Goal: Check status: Check status

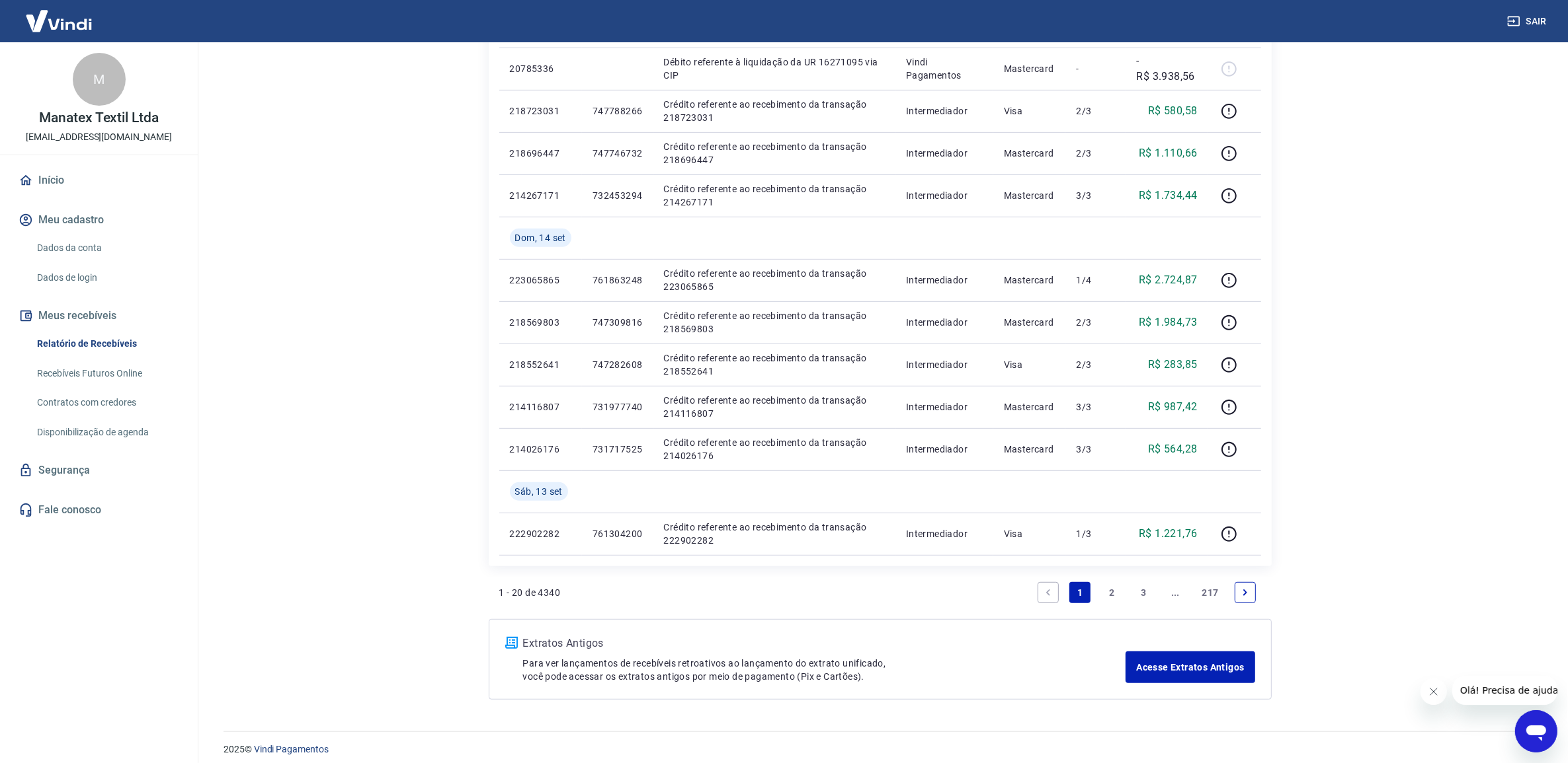
scroll to position [740, 0]
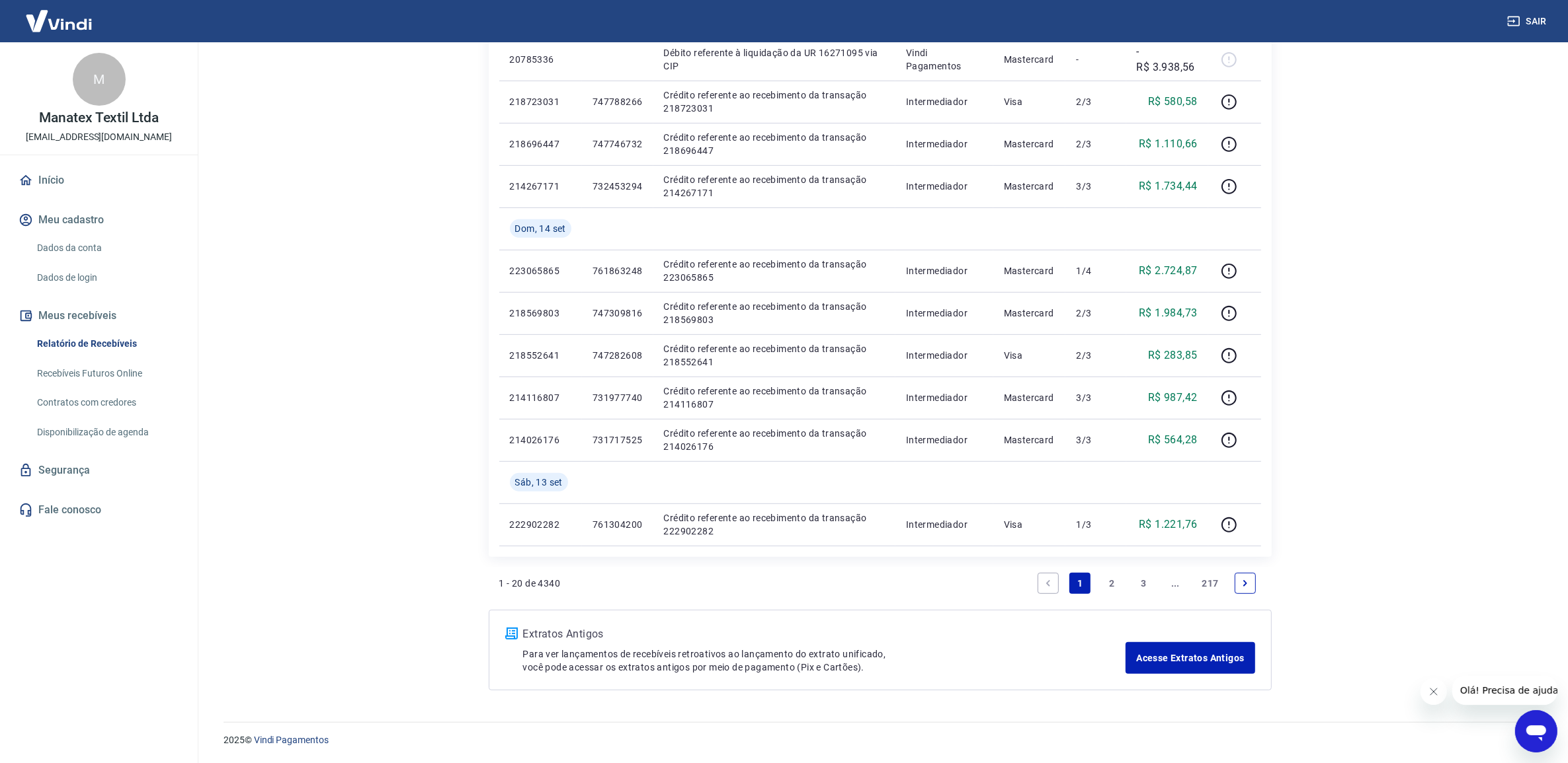
click at [1237, 582] on link "Next page" at bounding box center [1245, 584] width 21 height 21
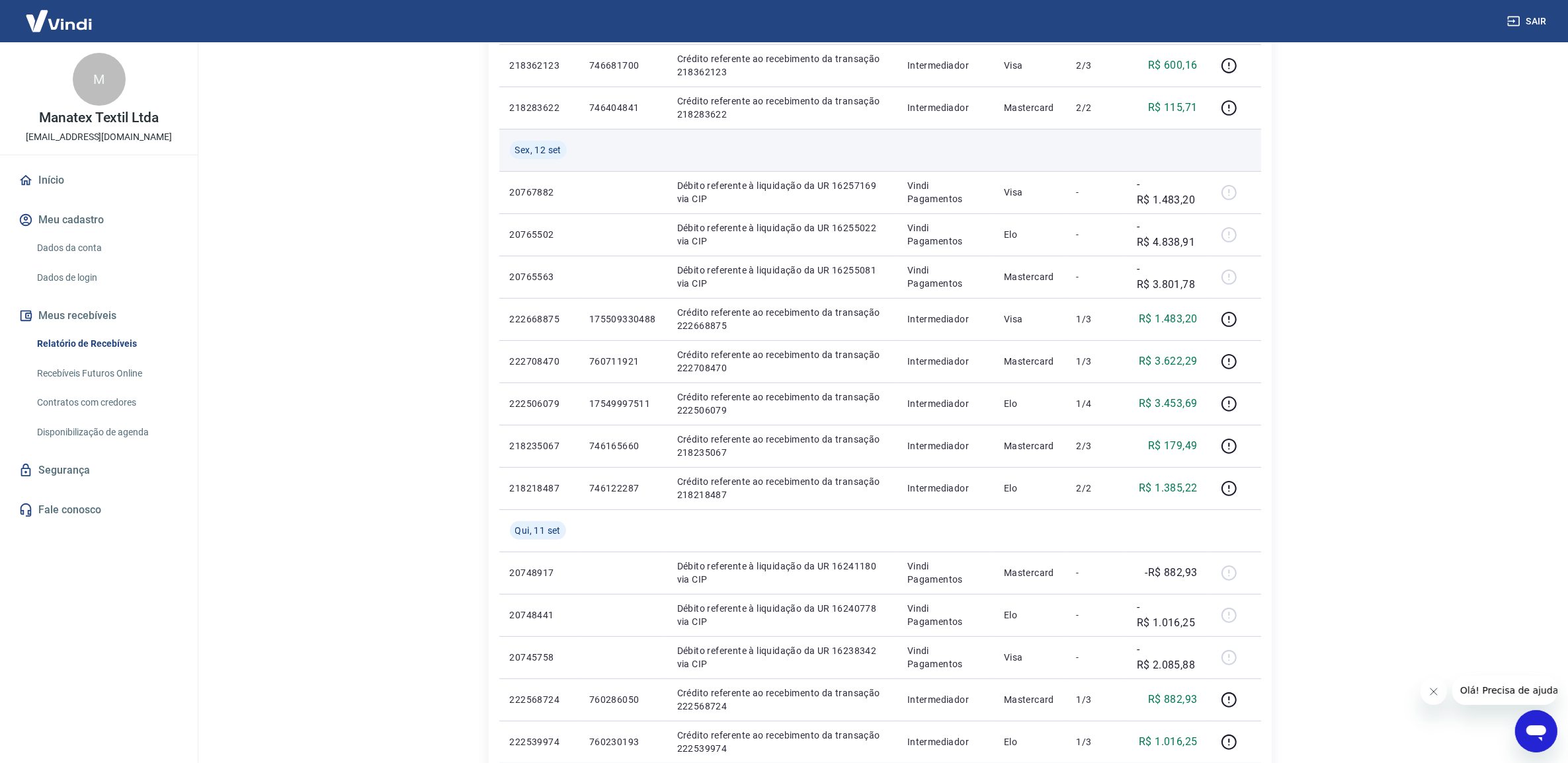
scroll to position [578, 0]
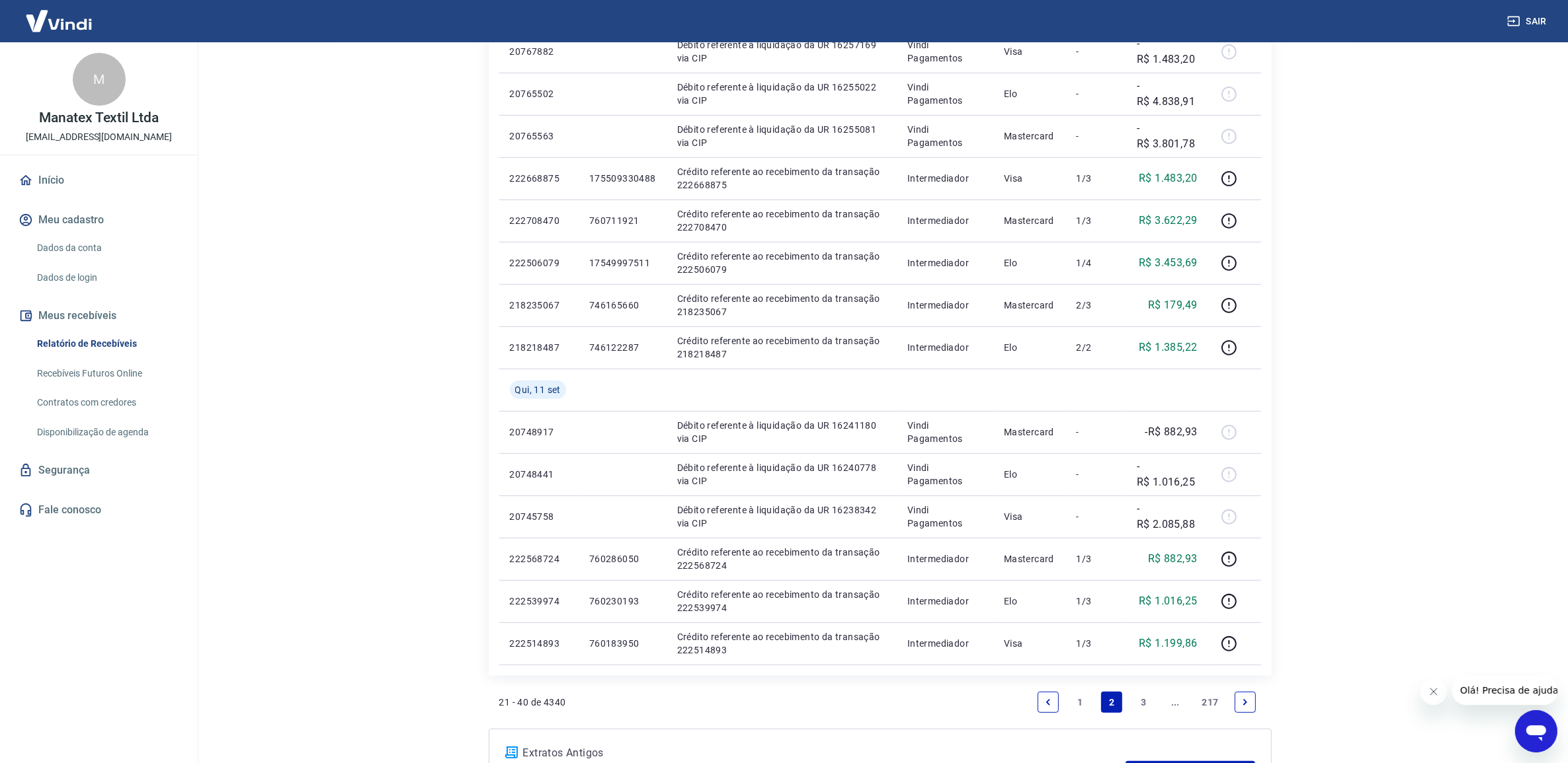
click at [1082, 704] on link "1" at bounding box center [1079, 703] width 21 height 21
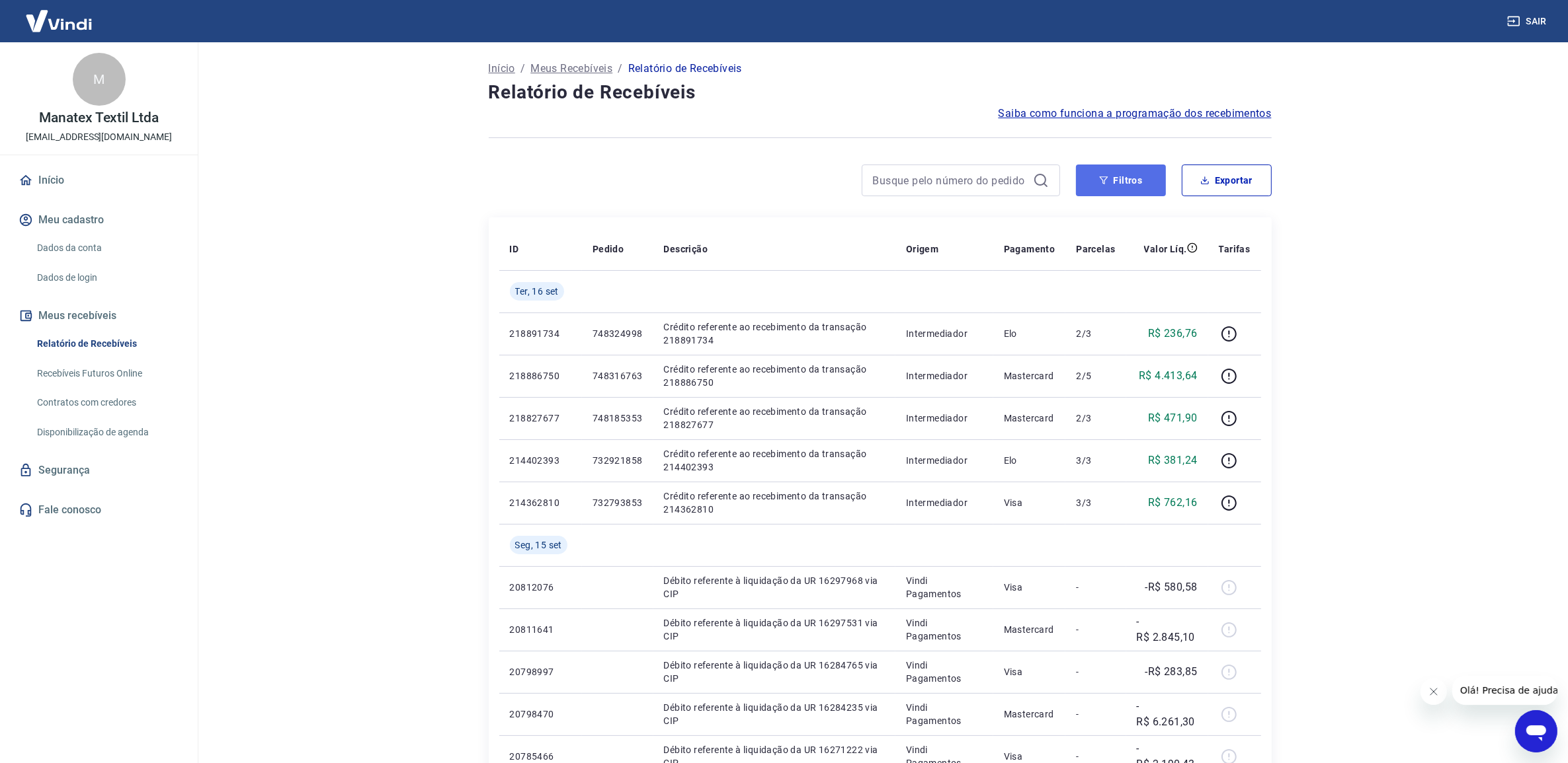
click at [1107, 186] on button "Filtros" at bounding box center [1120, 180] width 90 height 32
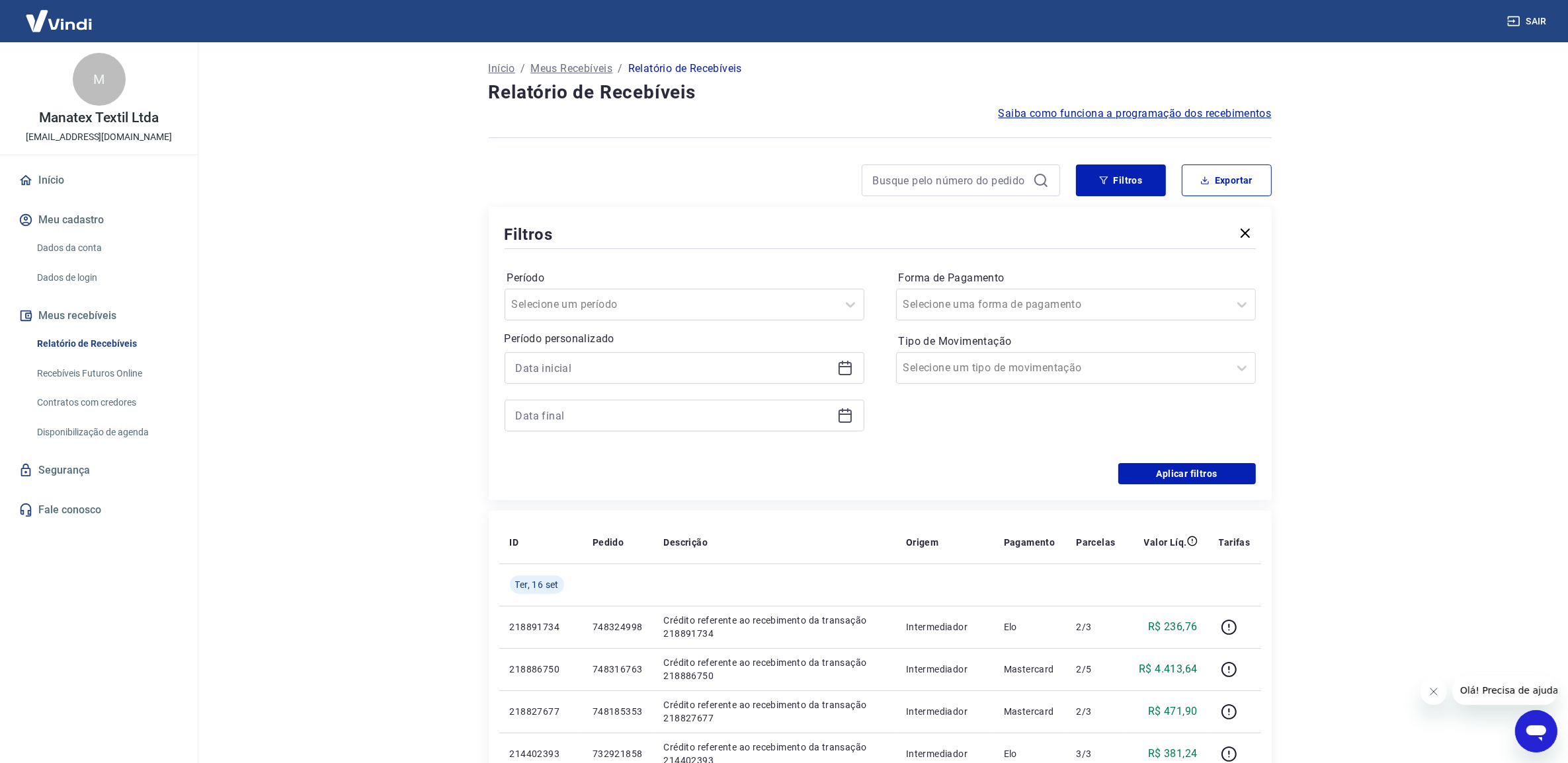
click at [839, 367] on icon at bounding box center [845, 367] width 14 height 2
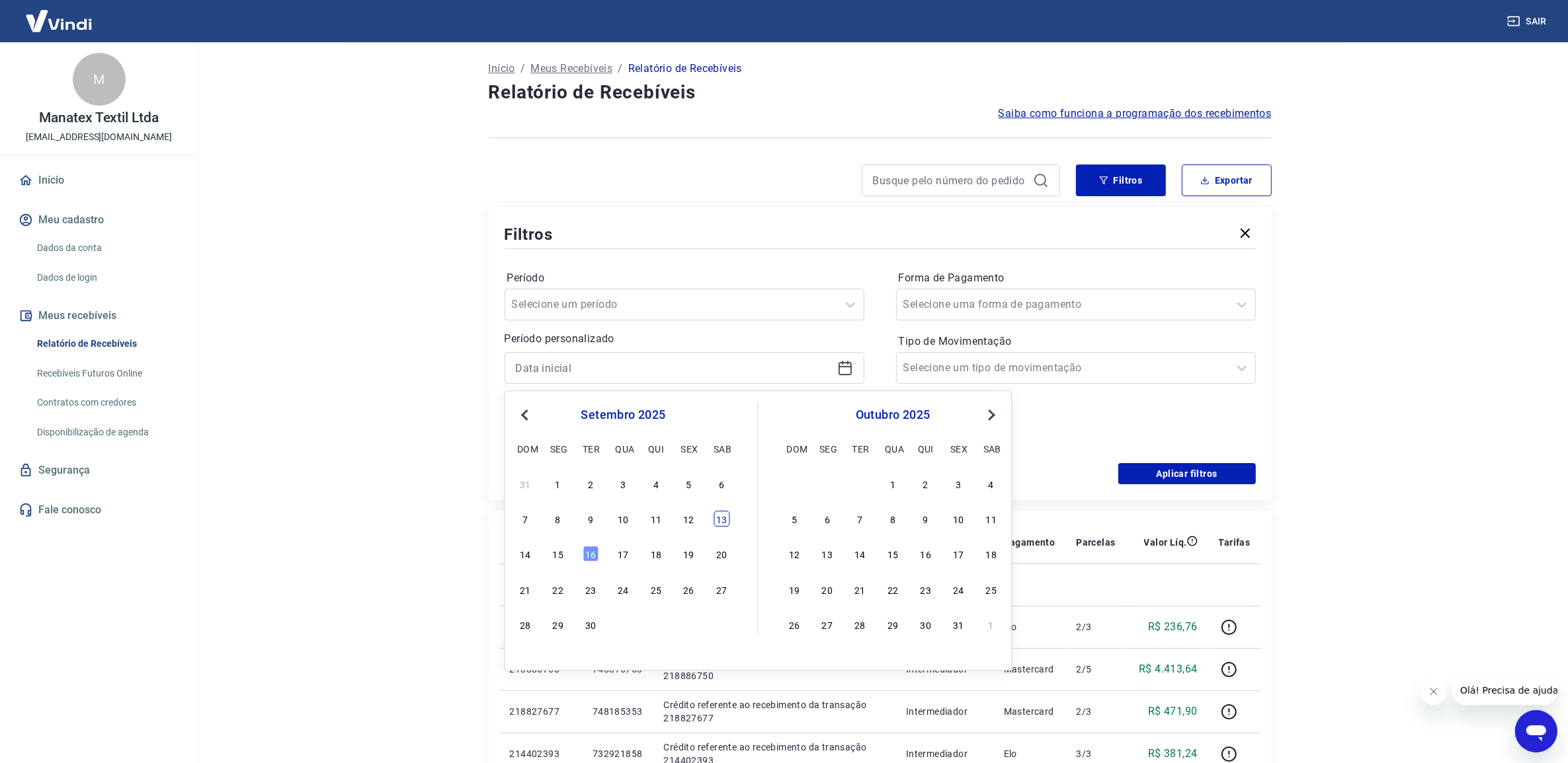
click at [720, 517] on div "13" at bounding box center [721, 518] width 16 height 16
type input "[DATE]"
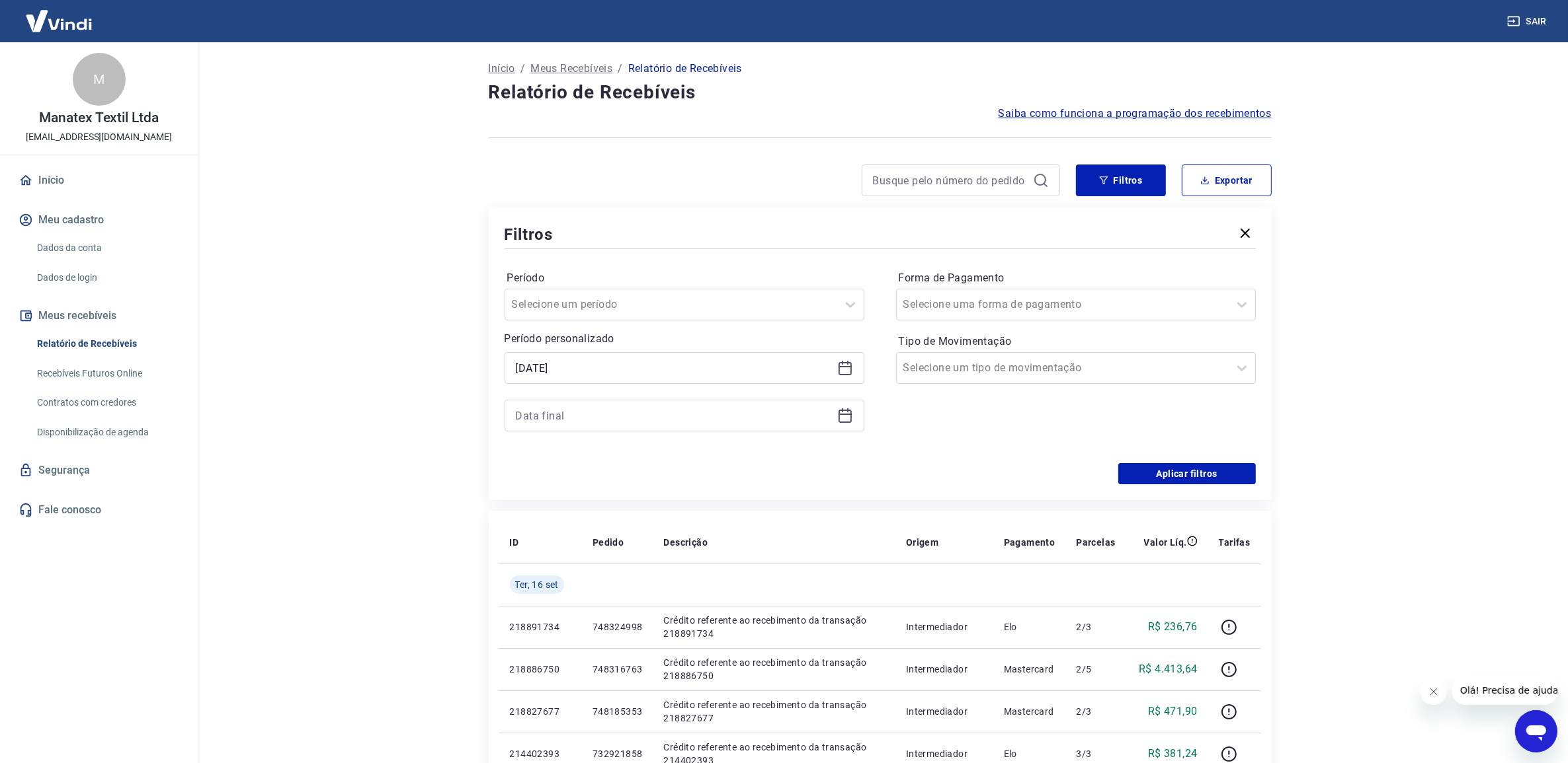
click at [848, 421] on icon at bounding box center [845, 416] width 16 height 16
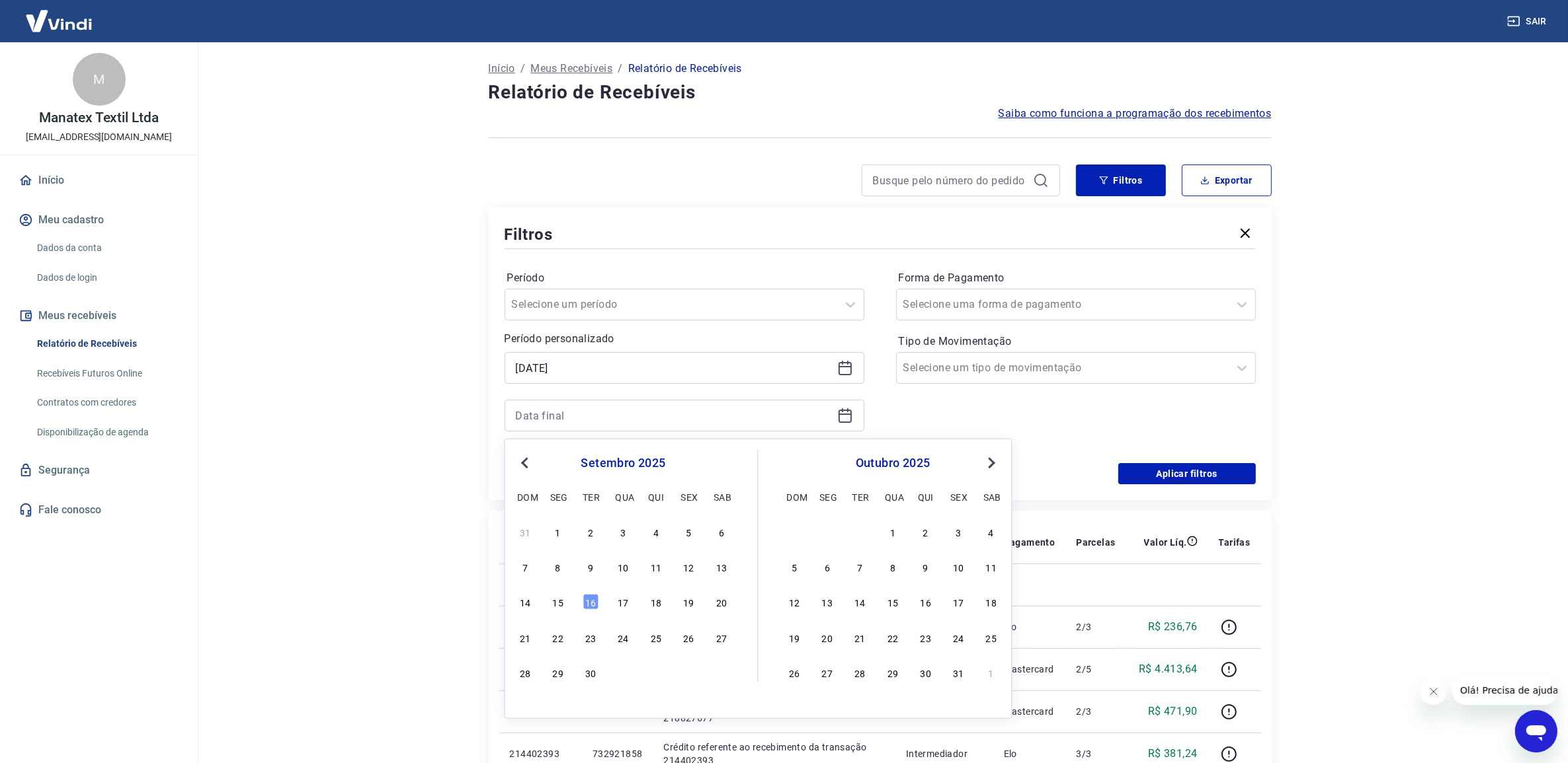
click at [544, 602] on div "14 15 16 17 18 19 20" at bounding box center [623, 603] width 215 height 19
click at [554, 602] on div "15" at bounding box center [558, 602] width 16 height 16
type input "[DATE]"
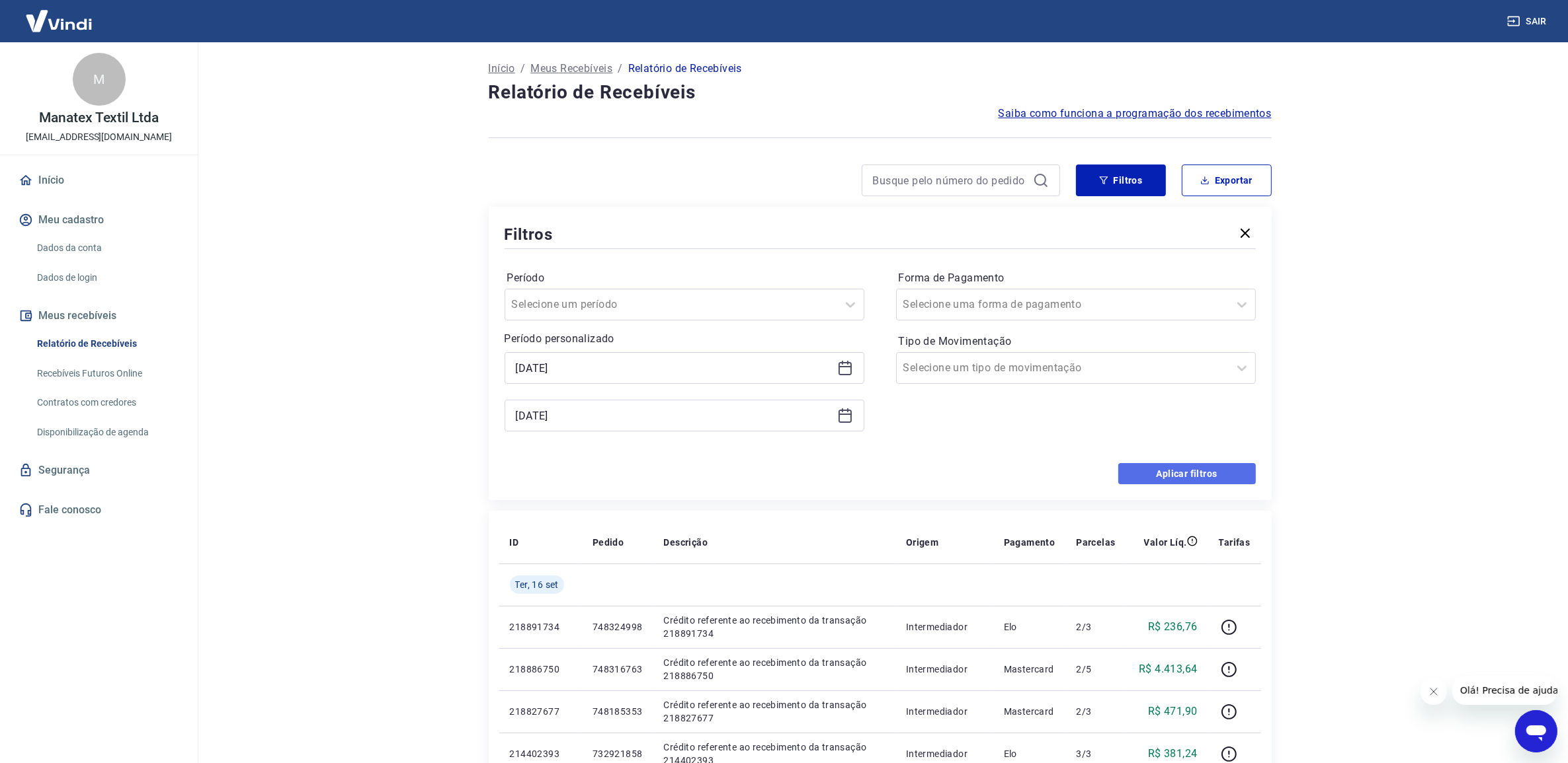
click at [1147, 480] on button "Aplicar filtros" at bounding box center [1187, 474] width 137 height 21
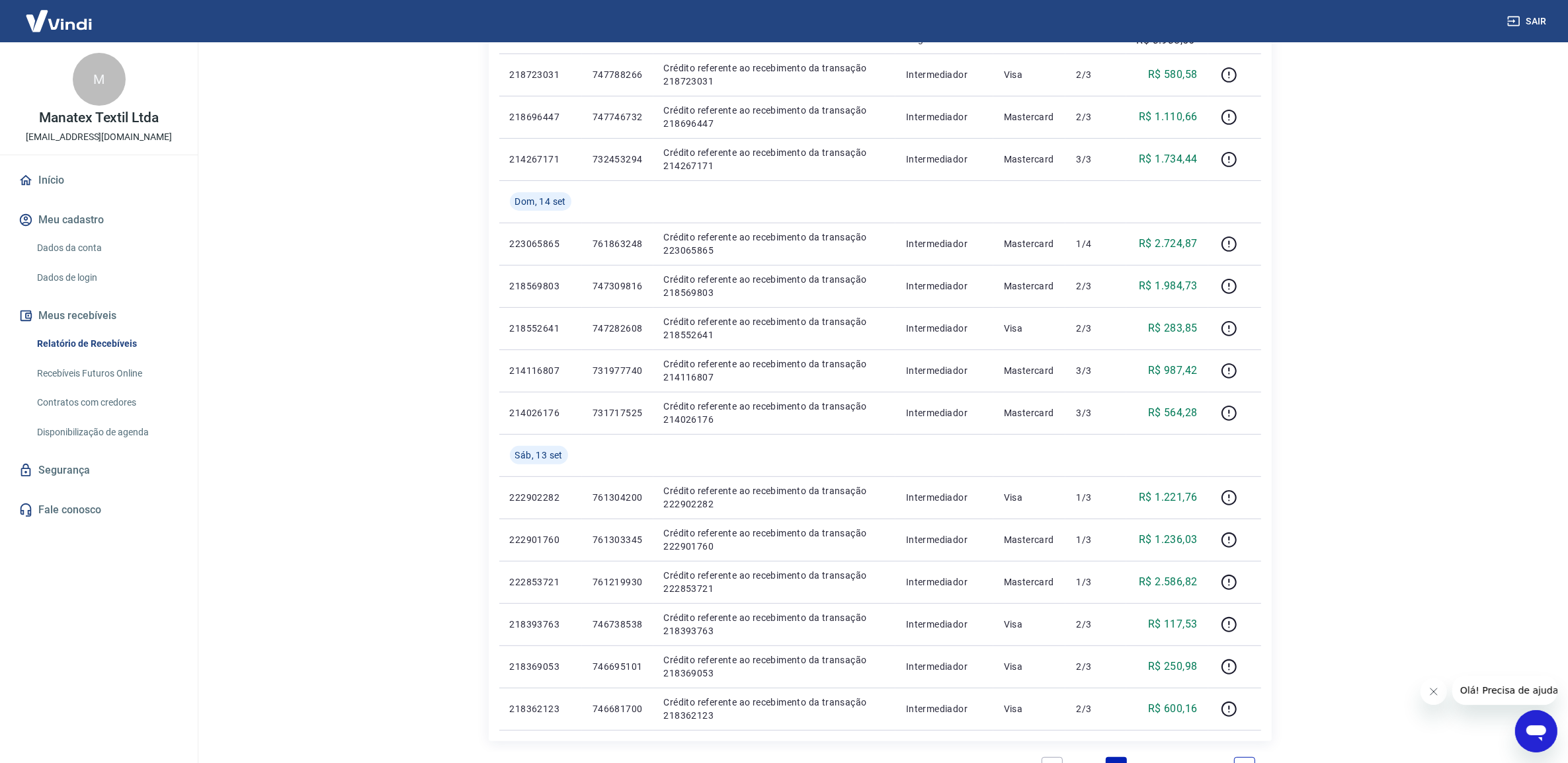
scroll to position [519, 0]
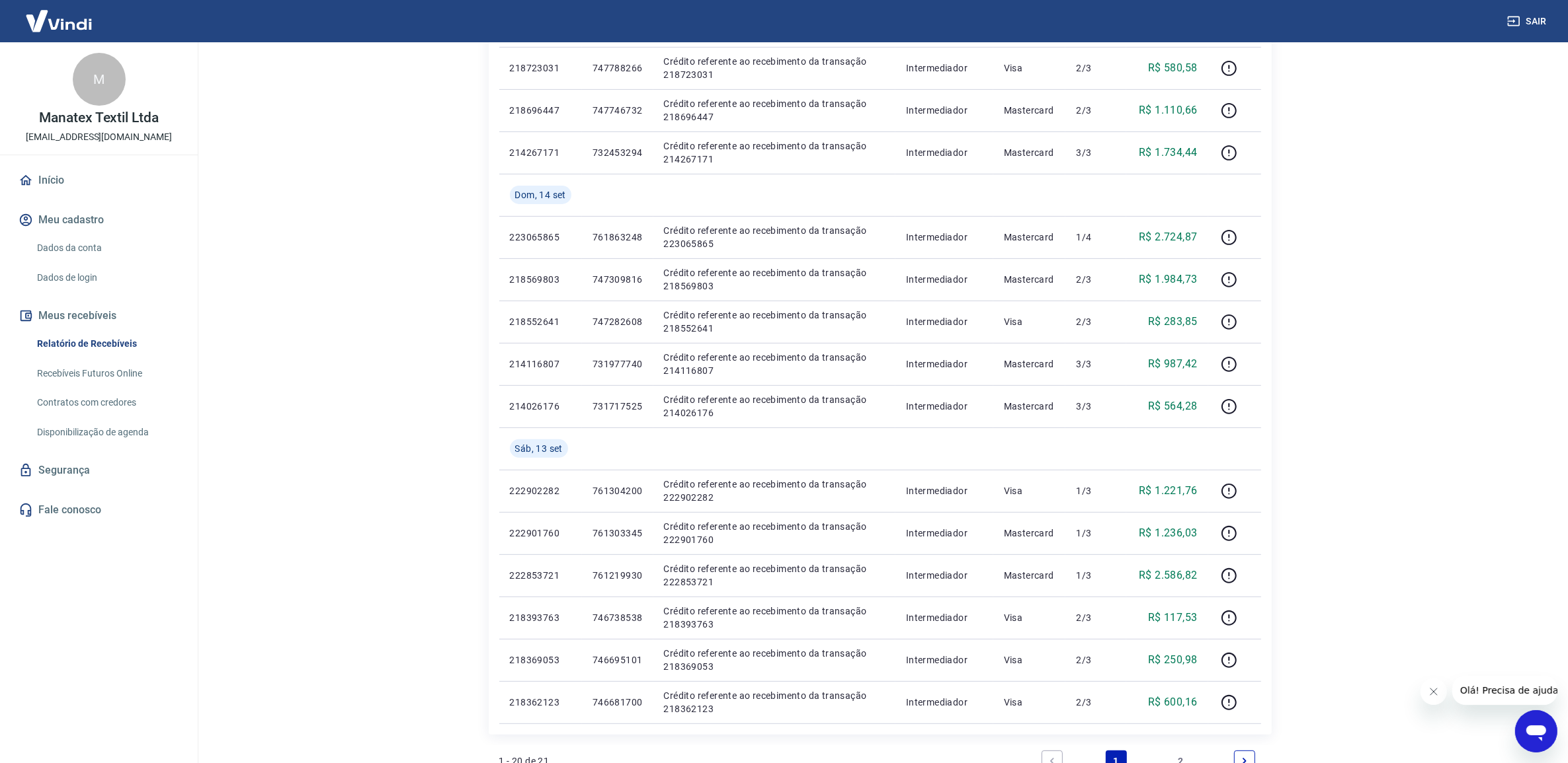
click at [1182, 754] on link "2" at bounding box center [1180, 761] width 21 height 21
